Goal: Navigation & Orientation: Understand site structure

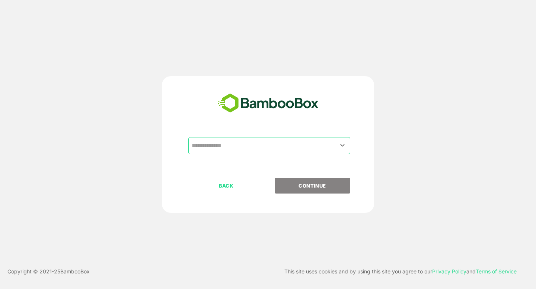
click at [243, 140] on input "text" at bounding box center [269, 146] width 159 height 14
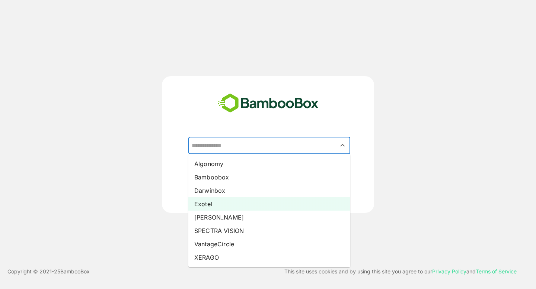
click at [215, 204] on li "Exotel" at bounding box center [269, 204] width 162 height 13
type input "******"
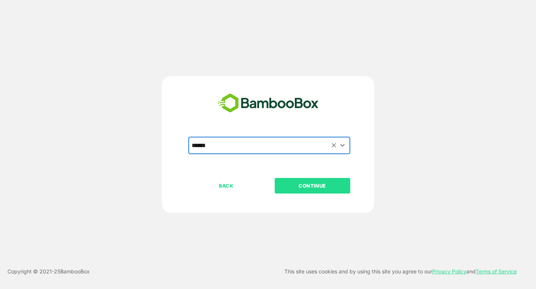
click at [309, 188] on p "CONTINUE" at bounding box center [312, 186] width 74 height 8
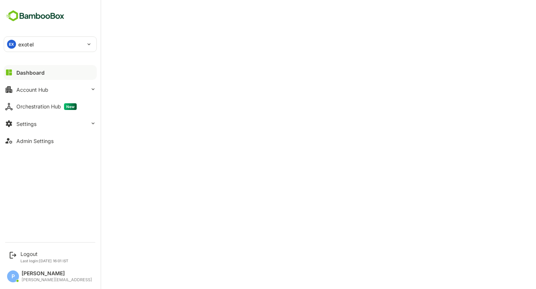
click at [53, 71] on button "Dashboard" at bounding box center [50, 72] width 93 height 15
click at [42, 142] on div "Admin Settings" at bounding box center [34, 141] width 37 height 6
click at [38, 111] on button "Orchestration Hub New" at bounding box center [50, 106] width 93 height 15
click at [63, 91] on button "Account Hub" at bounding box center [50, 89] width 93 height 15
click at [71, 87] on button "Account Hub" at bounding box center [50, 89] width 93 height 15
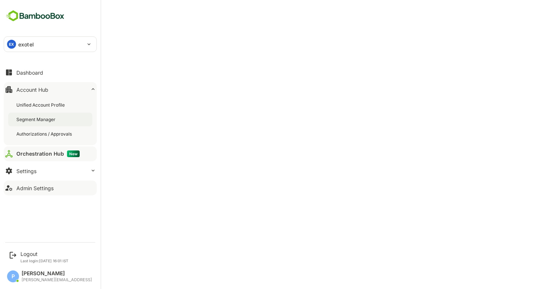
click at [38, 120] on div "Segment Manager" at bounding box center [36, 119] width 41 height 6
click at [37, 75] on div "Dashboard" at bounding box center [29, 73] width 27 height 6
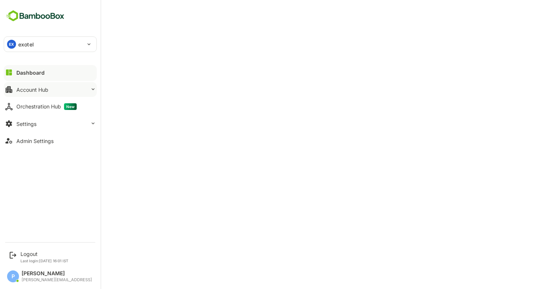
click at [48, 89] on button "Account Hub" at bounding box center [50, 89] width 93 height 15
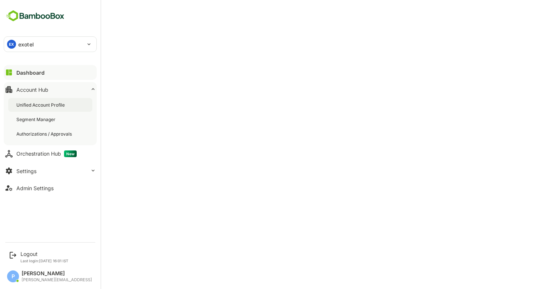
click at [71, 107] on div "Unified Account Profile" at bounding box center [50, 105] width 84 height 14
click at [32, 123] on div "Segment Manager" at bounding box center [50, 120] width 84 height 14
click at [40, 153] on div "Orchestration Hub New" at bounding box center [46, 154] width 60 height 7
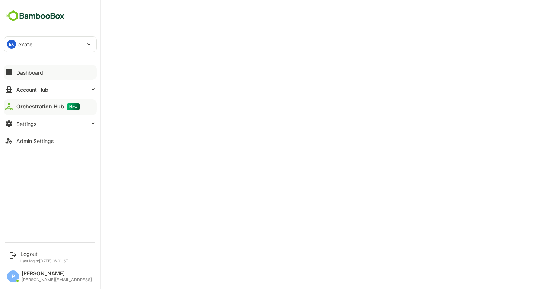
click at [32, 77] on button "Dashboard" at bounding box center [50, 72] width 93 height 15
click at [28, 92] on div "Account Hub" at bounding box center [32, 90] width 32 height 6
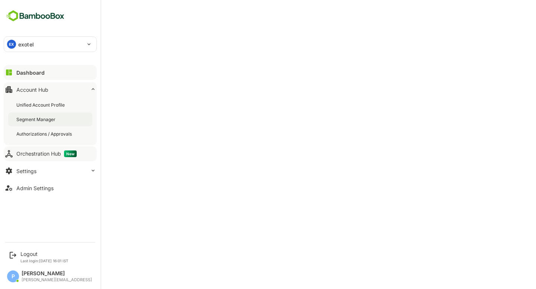
click at [36, 121] on div "Segment Manager" at bounding box center [36, 119] width 41 height 6
click at [18, 71] on div "Dashboard" at bounding box center [29, 73] width 27 height 6
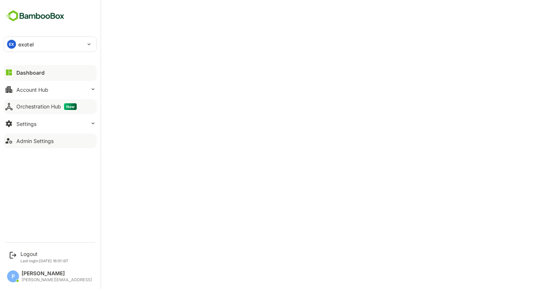
click at [47, 143] on div "Admin Settings" at bounding box center [34, 141] width 37 height 6
click at [1, 69] on div "Dashboard Account Hub Orchestration Hub New Settings Admin Settings" at bounding box center [50, 107] width 100 height 86
click at [29, 74] on div "Dashboard" at bounding box center [29, 73] width 27 height 6
